Goal: Task Accomplishment & Management: Use online tool/utility

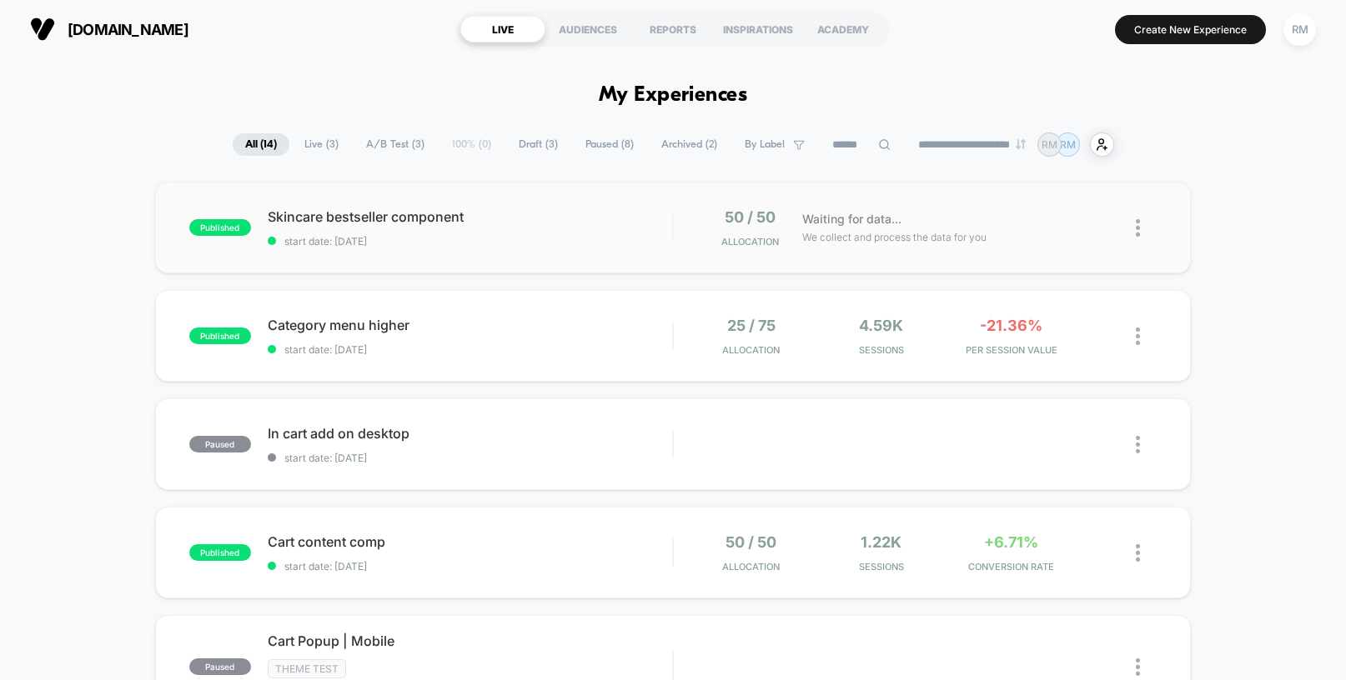
click at [485, 253] on div "published Skincare bestseller component start date: [DATE] 50 / 50 Allocation W…" at bounding box center [673, 228] width 1036 height 92
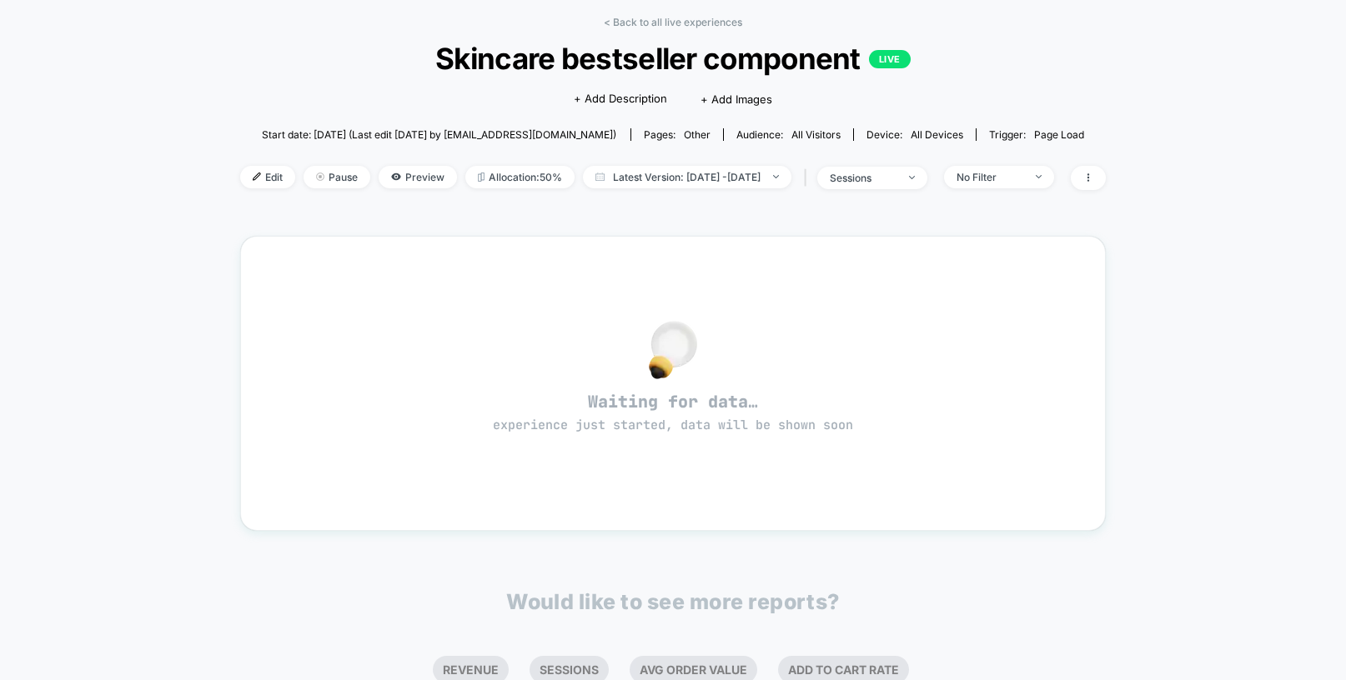
scroll to position [71, 0]
